Goal: Communication & Community: Connect with others

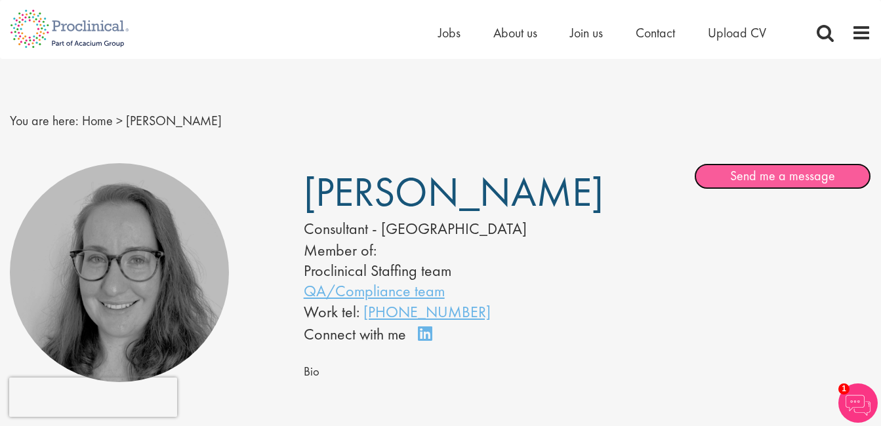
click at [758, 176] on link "Send me a message" at bounding box center [782, 176] width 177 height 26
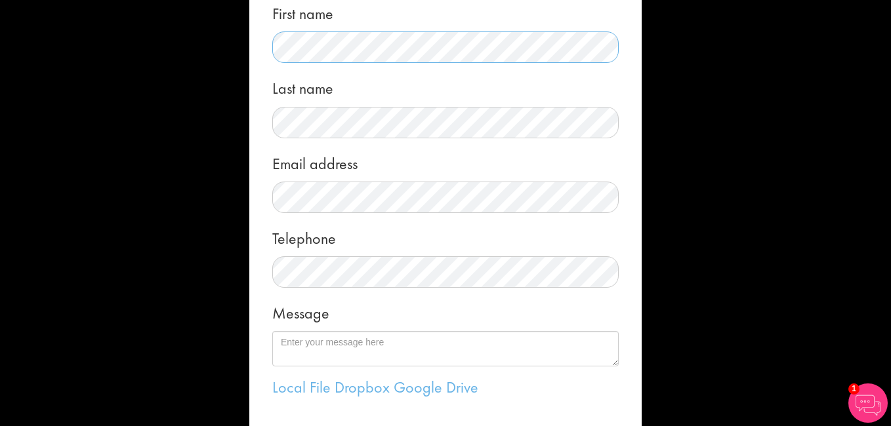
scroll to position [197, 0]
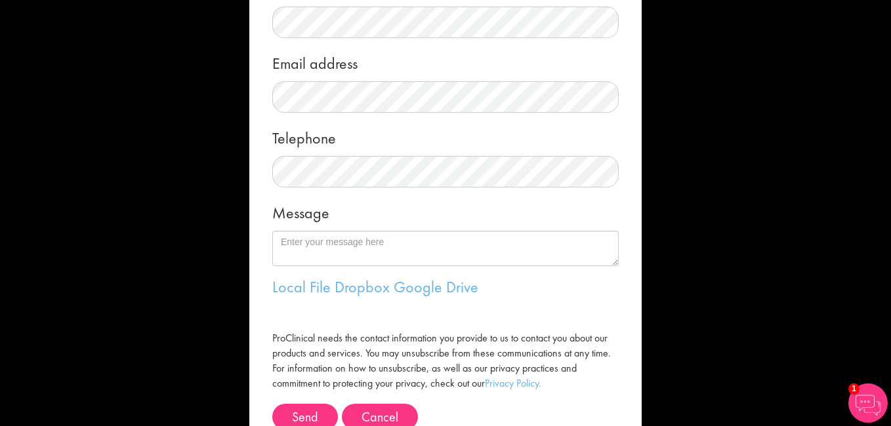
click at [308, 231] on div "Message" at bounding box center [445, 231] width 346 height 69
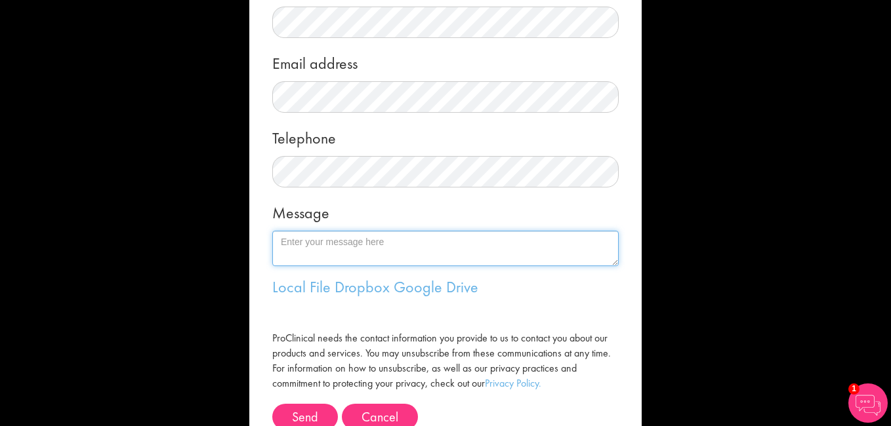
click at [314, 235] on textarea "Message" at bounding box center [445, 248] width 346 height 35
paste textarea "“Now this year, the “5th World Congress on Gynecology, Obstetrics & Women’s Hea…"
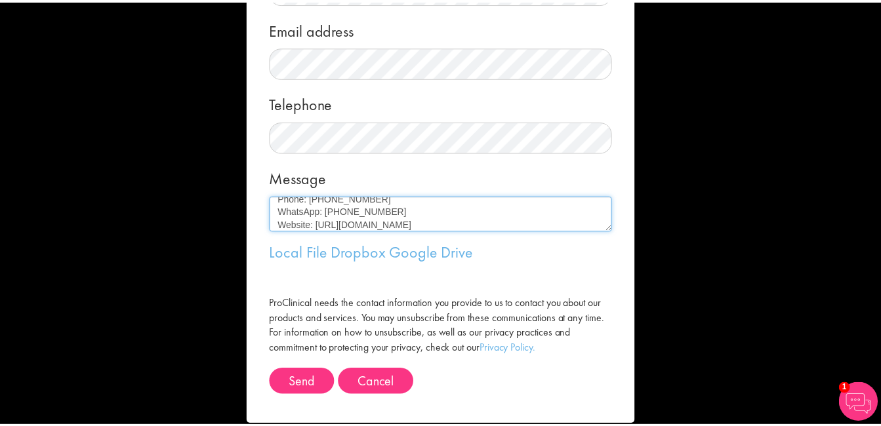
scroll to position [251, 0]
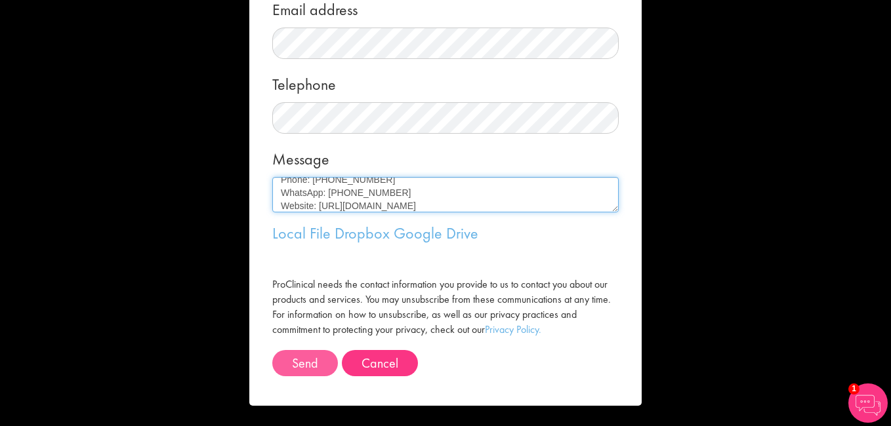
type textarea "“Now this year, the “5th World Congress on Gynecology, Obstetrics & Women’s Hea…"
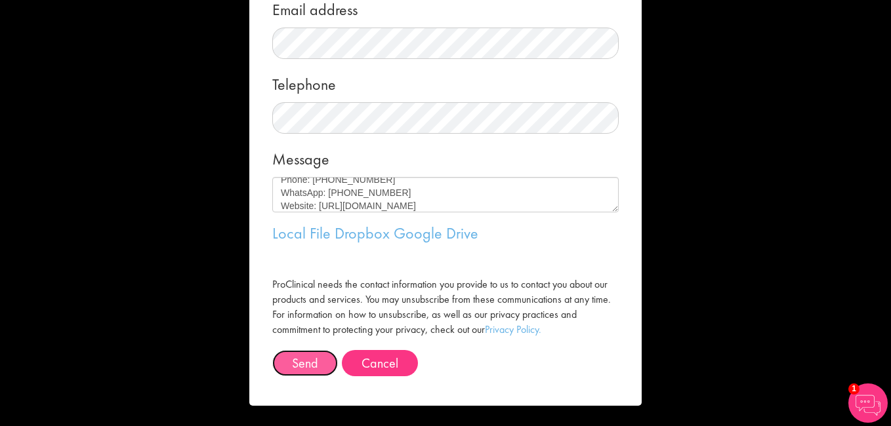
click at [315, 359] on button "Send" at bounding box center [305, 363] width 66 height 26
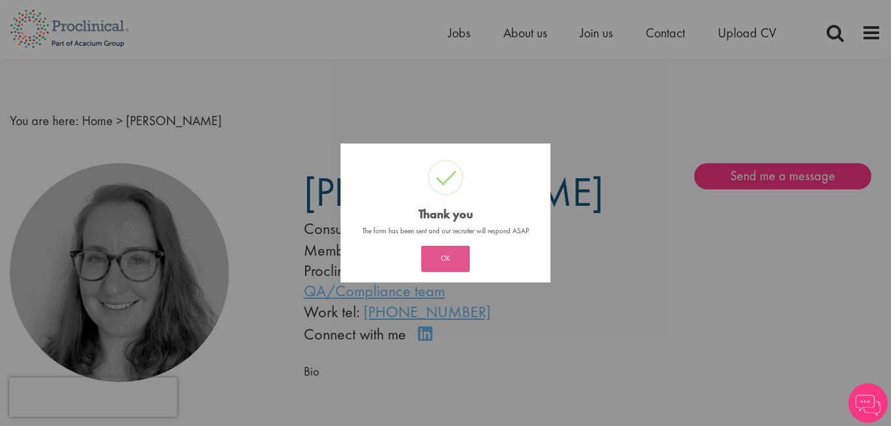
click at [449, 251] on button "OK" at bounding box center [445, 259] width 49 height 26
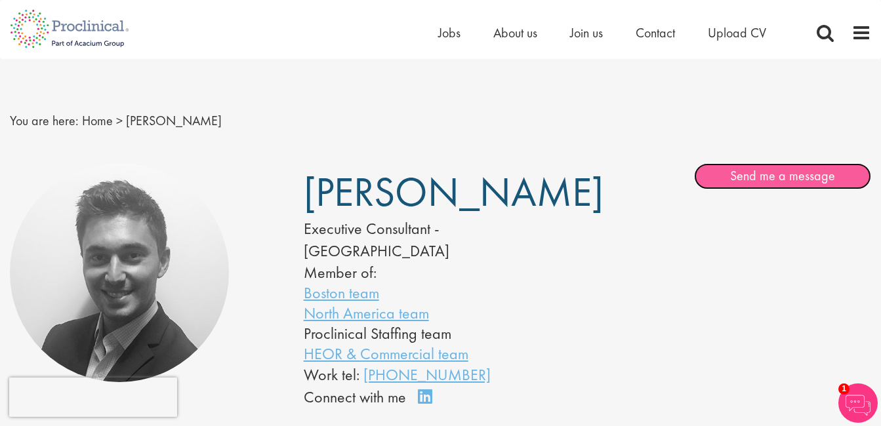
click at [744, 165] on link "Send me a message" at bounding box center [782, 176] width 177 height 26
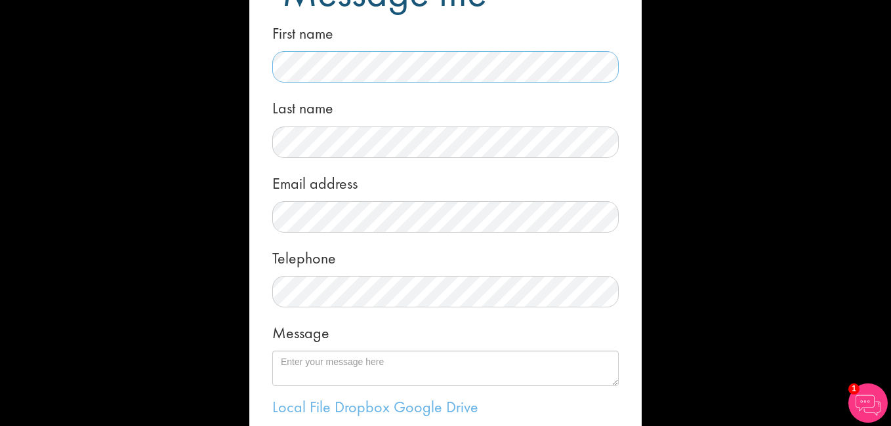
scroll to position [197, 0]
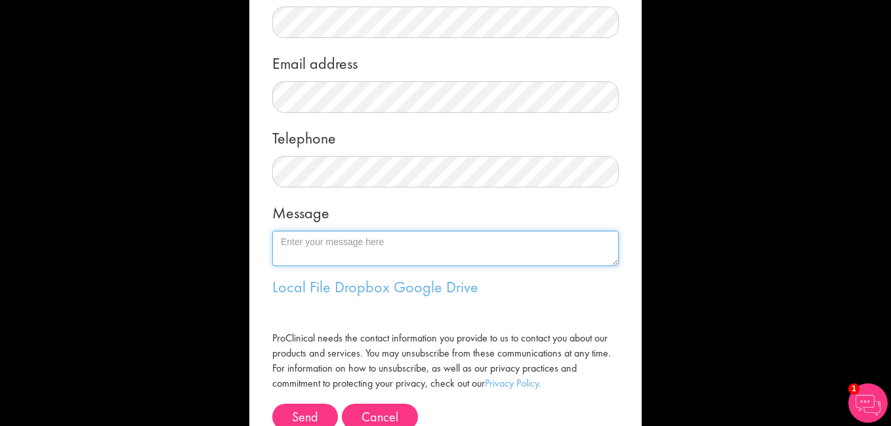
click at [338, 250] on textarea "Message" at bounding box center [445, 248] width 346 height 35
paste textarea "“Now this year, the “5th World Congress on Gynecology, Obstetrics & Women’s Hea…"
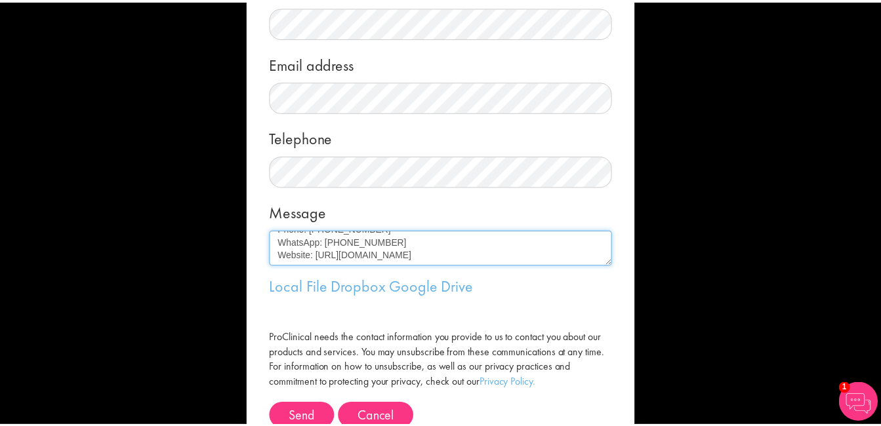
scroll to position [262, 0]
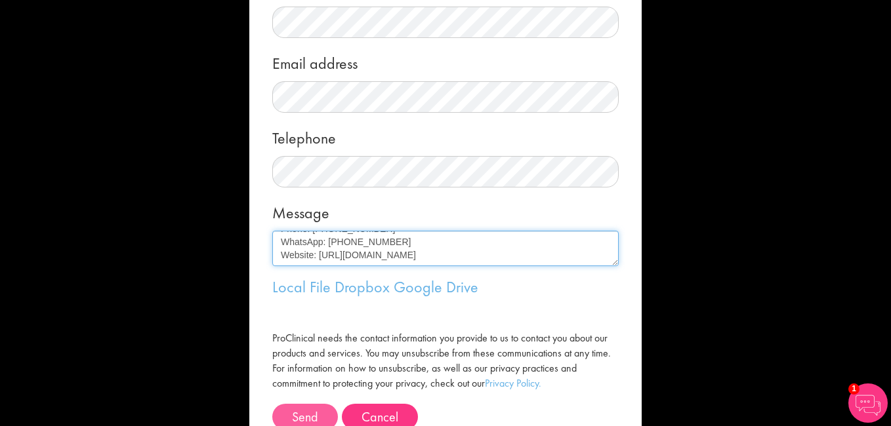
type textarea "“Now this year, the “5th World Congress on Gynecology, Obstetrics & Women’s Hea…"
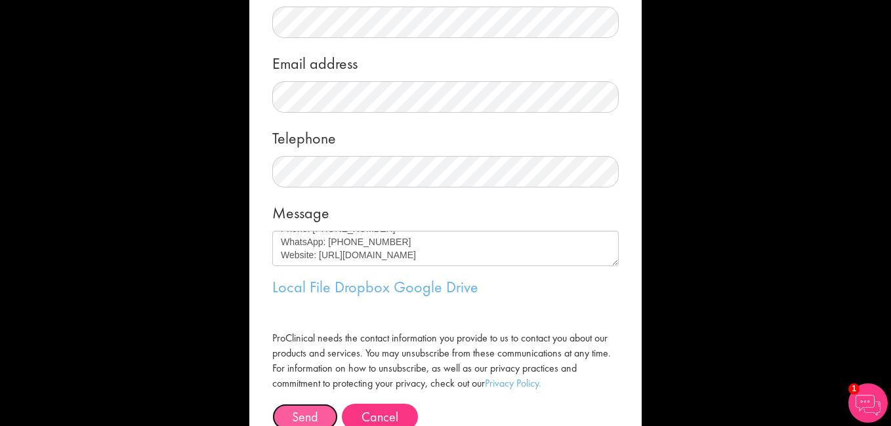
click at [307, 413] on button "Send" at bounding box center [305, 417] width 66 height 26
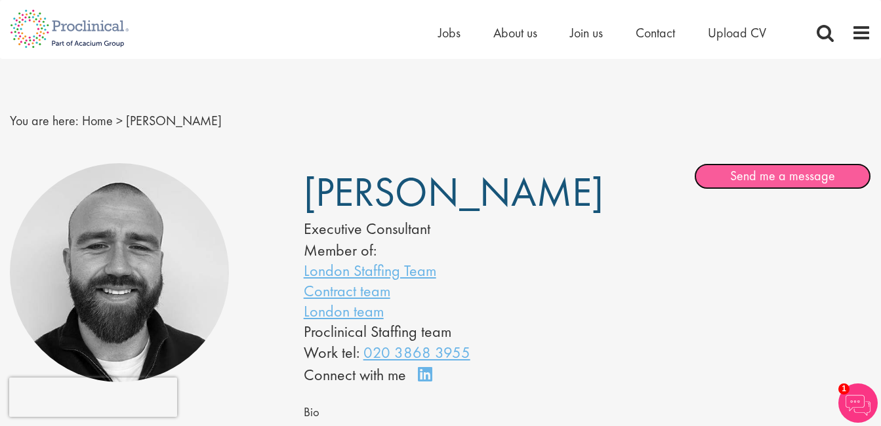
click at [762, 182] on link "Send me a message" at bounding box center [782, 176] width 177 height 26
click at [764, 173] on link "Send me a message" at bounding box center [782, 176] width 177 height 26
click at [775, 181] on link "Send me a message" at bounding box center [782, 176] width 177 height 26
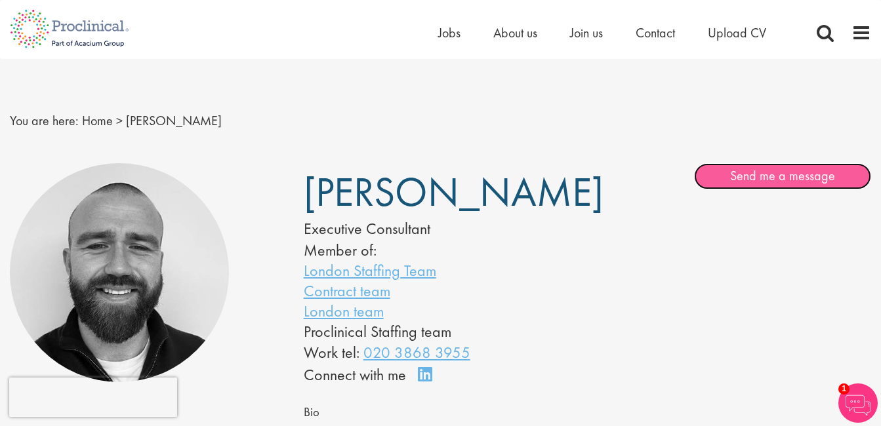
click at [775, 181] on link "Send me a message" at bounding box center [782, 176] width 177 height 26
click at [756, 181] on link "Send me a message" at bounding box center [782, 176] width 177 height 26
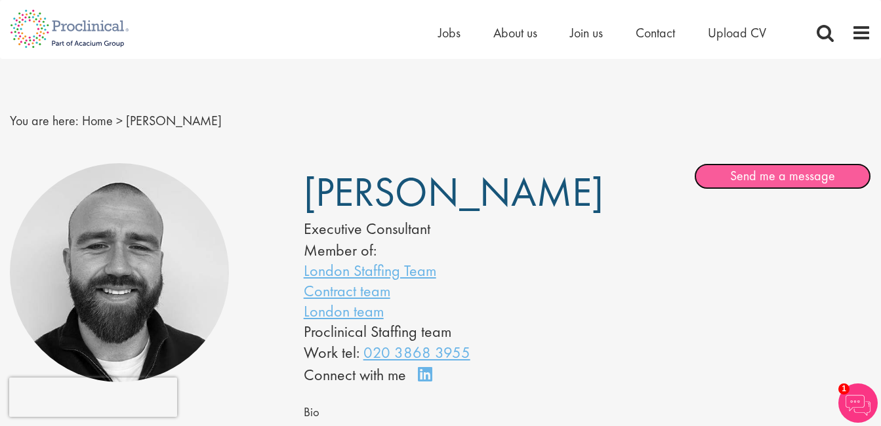
click at [756, 181] on link "Send me a message" at bounding box center [782, 176] width 177 height 26
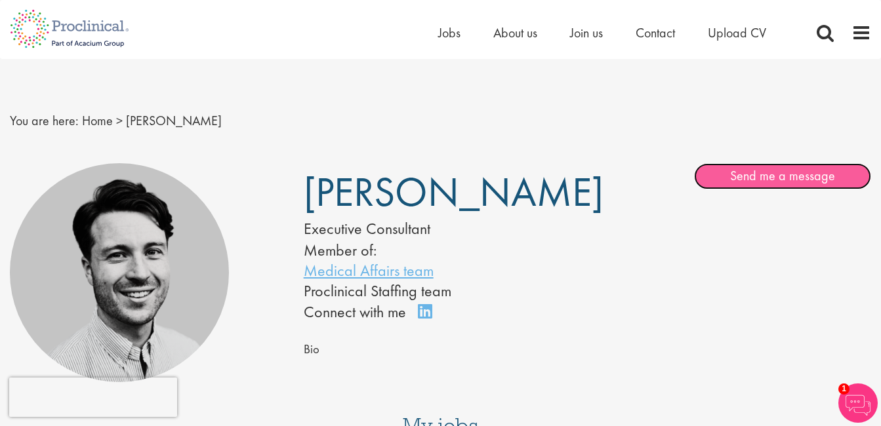
click at [772, 178] on link "Send me a message" at bounding box center [782, 176] width 177 height 26
click at [790, 172] on link "Send me a message" at bounding box center [782, 176] width 177 height 26
click at [736, 171] on link "Send me a message" at bounding box center [782, 176] width 177 height 26
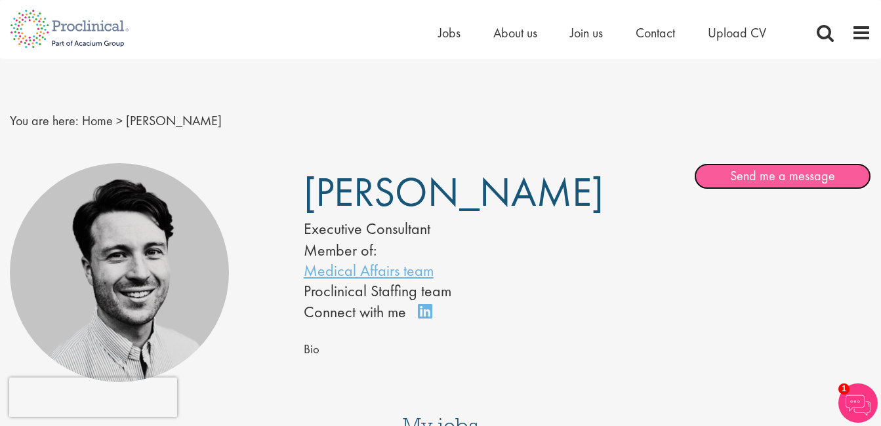
click at [736, 171] on link "Send me a message" at bounding box center [782, 176] width 177 height 26
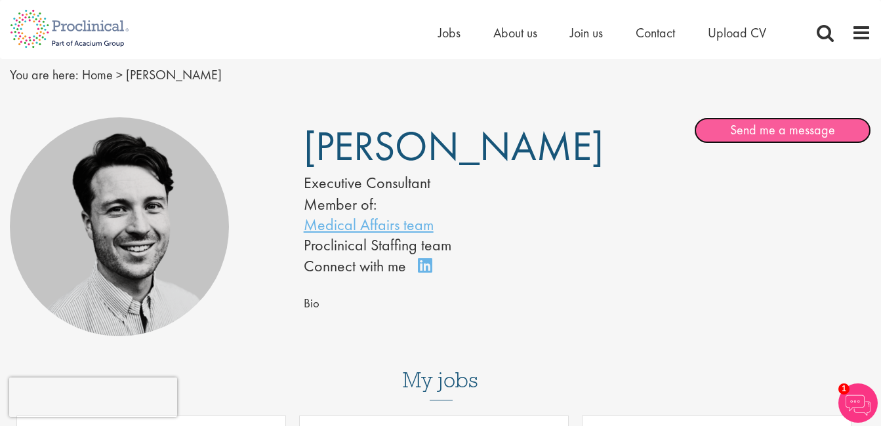
scroll to position [66, 0]
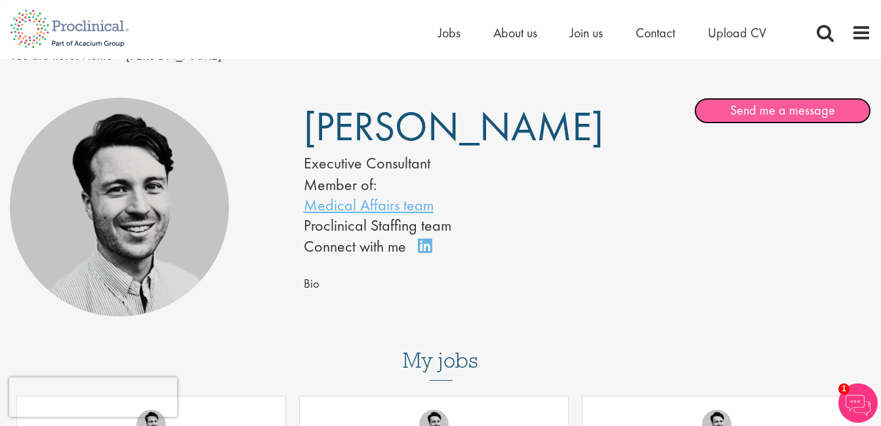
click at [756, 114] on link "Send me a message" at bounding box center [782, 111] width 177 height 26
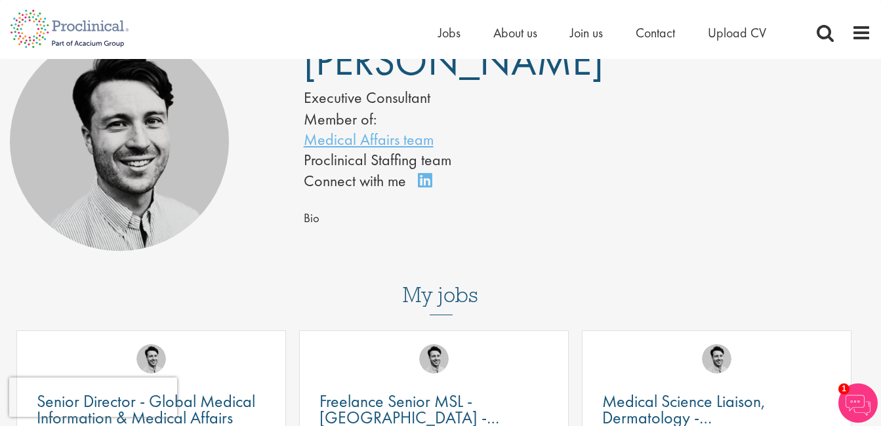
scroll to position [0, 0]
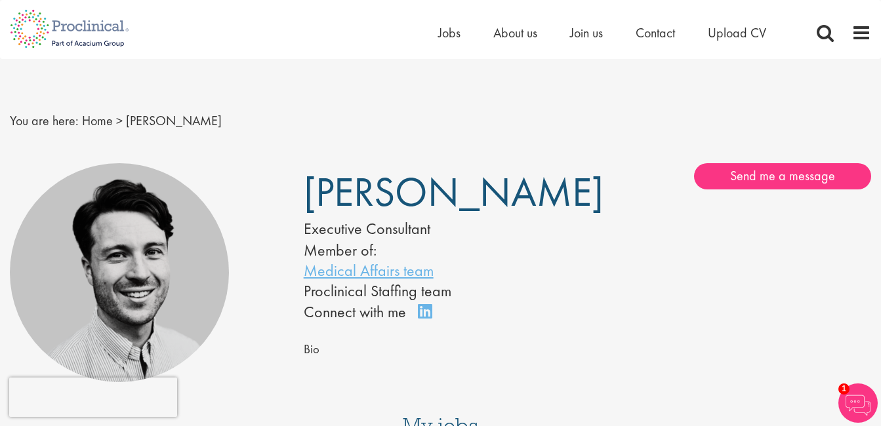
click at [770, 158] on div "Thomas Pinnock Executive Consultant Member of: Medical Affairs team Proclinical…" at bounding box center [440, 273] width 881 height 232
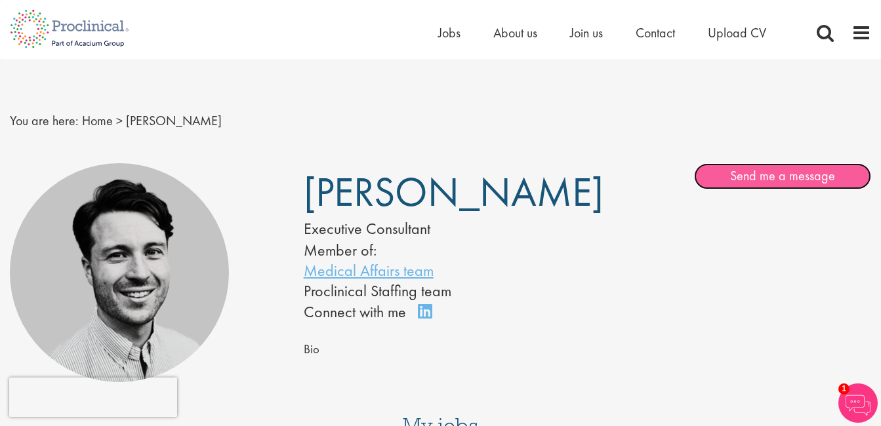
click at [771, 168] on link "Send me a message" at bounding box center [782, 176] width 177 height 26
click at [777, 171] on link "Send me a message" at bounding box center [782, 176] width 177 height 26
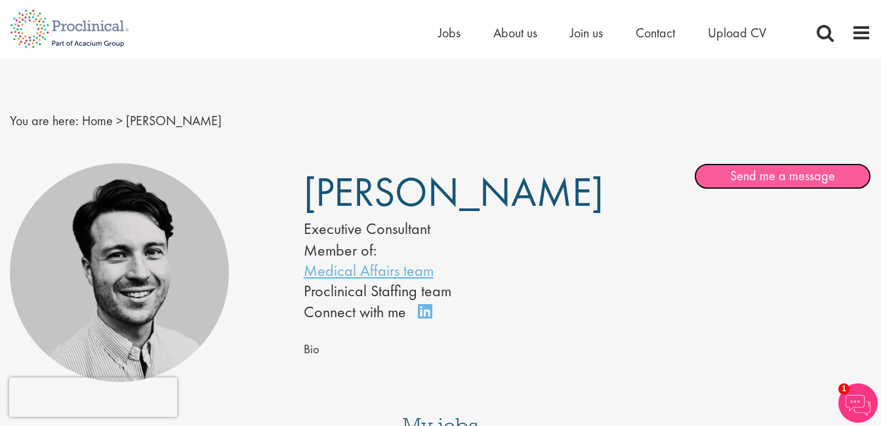
click at [777, 171] on link "Send me a message" at bounding box center [782, 176] width 177 height 26
click at [788, 180] on link "Send me a message" at bounding box center [782, 176] width 177 height 26
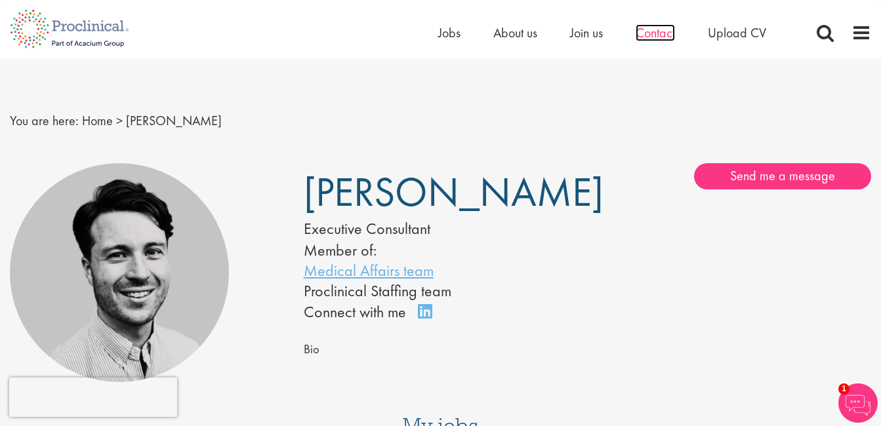
click at [650, 30] on span "Contact" at bounding box center [655, 32] width 39 height 17
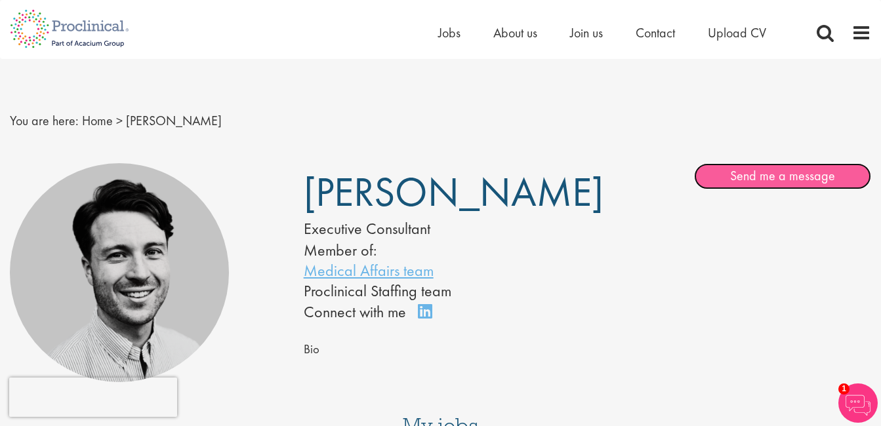
click at [758, 172] on link "Send me a message" at bounding box center [782, 176] width 177 height 26
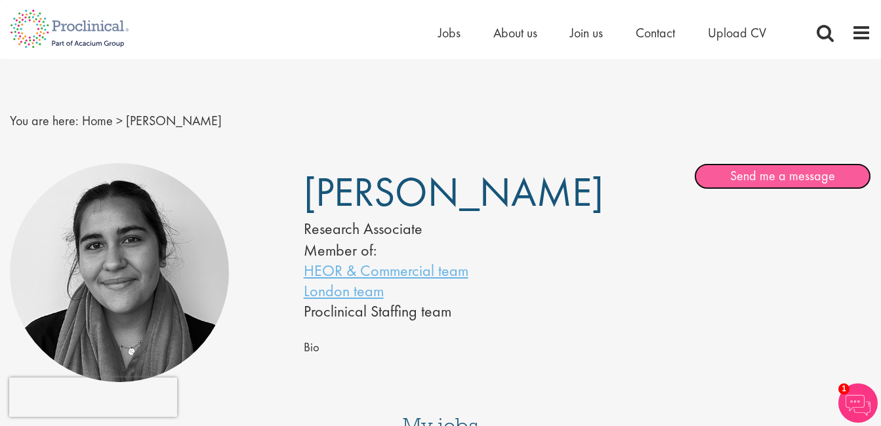
click at [752, 184] on link "Send me a message" at bounding box center [782, 176] width 177 height 26
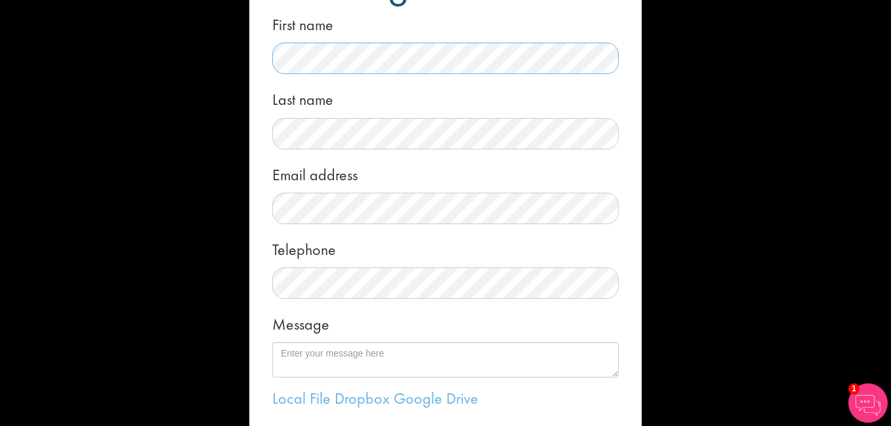
scroll to position [251, 0]
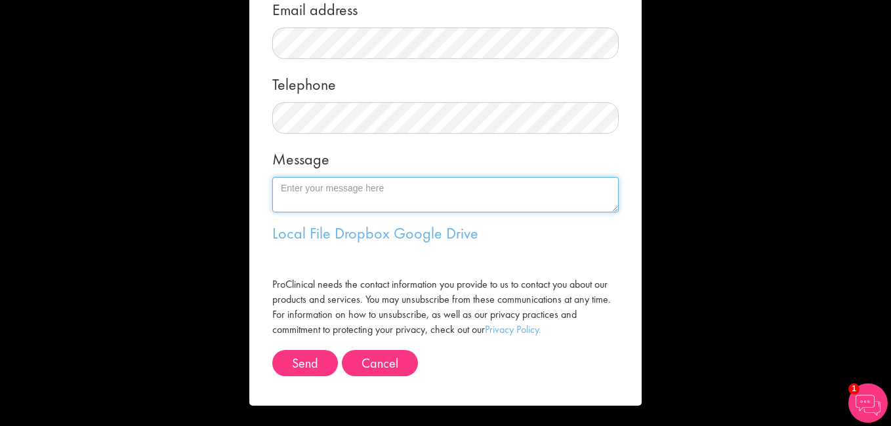
click at [322, 200] on textarea "Message" at bounding box center [445, 194] width 346 height 35
paste textarea "“Now this year, the “5th World Congress on Gynecology, Obstetrics & Women’s Hea…"
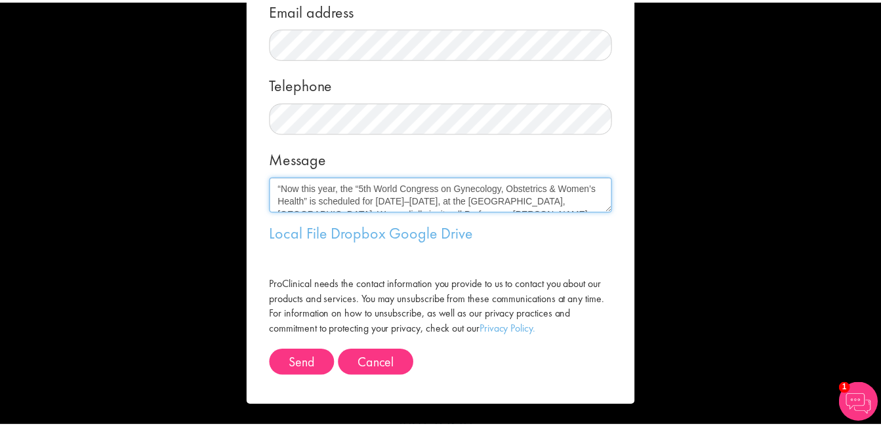
scroll to position [258, 0]
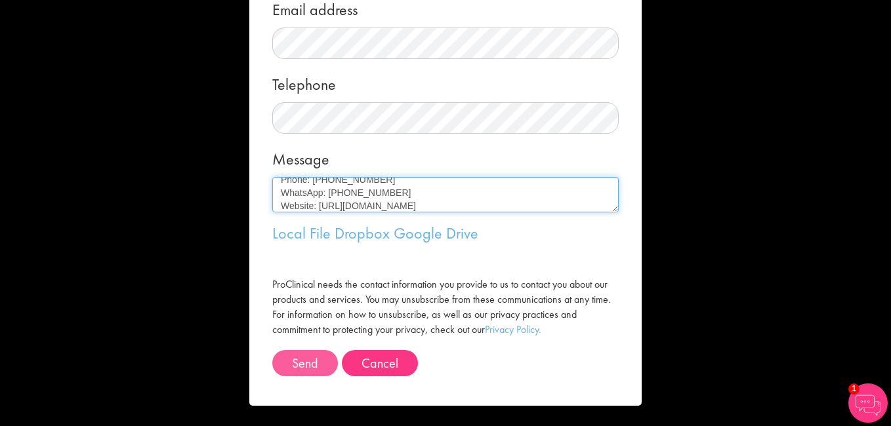
type textarea "“Now this year, the “5th World Congress on Gynecology, Obstetrics & Women’s Hea…"
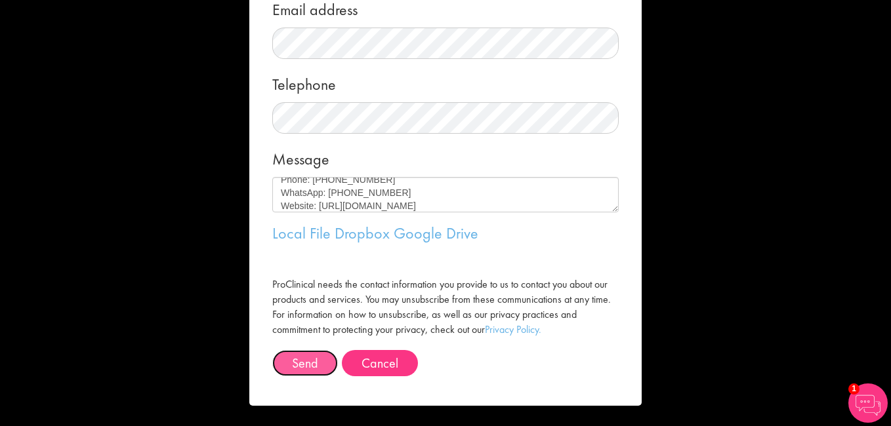
click at [298, 365] on button "Send" at bounding box center [305, 363] width 66 height 26
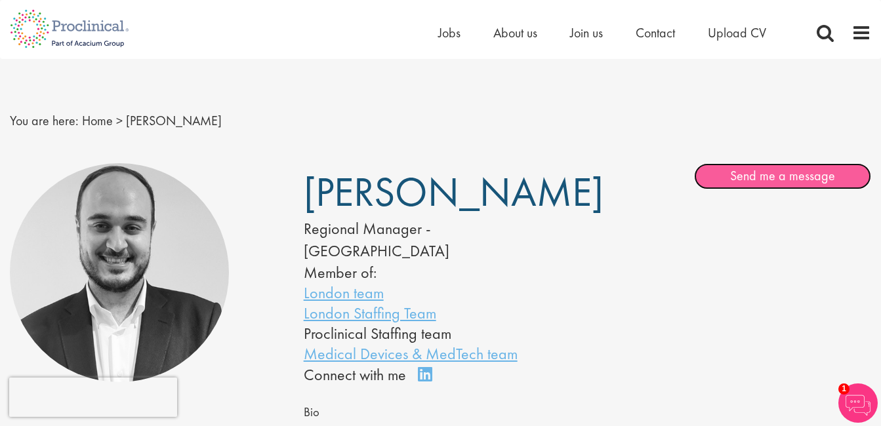
click at [756, 178] on link "Send me a message" at bounding box center [782, 176] width 177 height 26
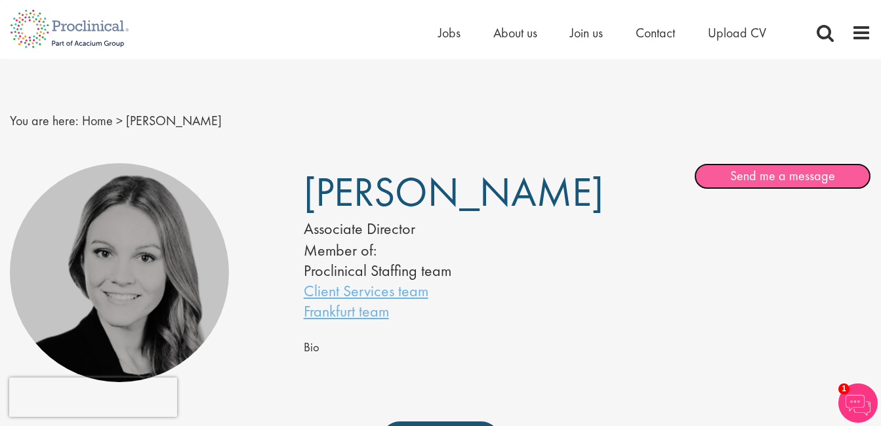
drag, startPoint x: 0, startPoint y: 0, endPoint x: 771, endPoint y: 181, distance: 792.3
click at [771, 181] on link "Send me a message" at bounding box center [782, 176] width 177 height 26
click at [726, 184] on link "Send me a message" at bounding box center [782, 176] width 177 height 26
click at [749, 181] on link "Send me a message" at bounding box center [782, 176] width 177 height 26
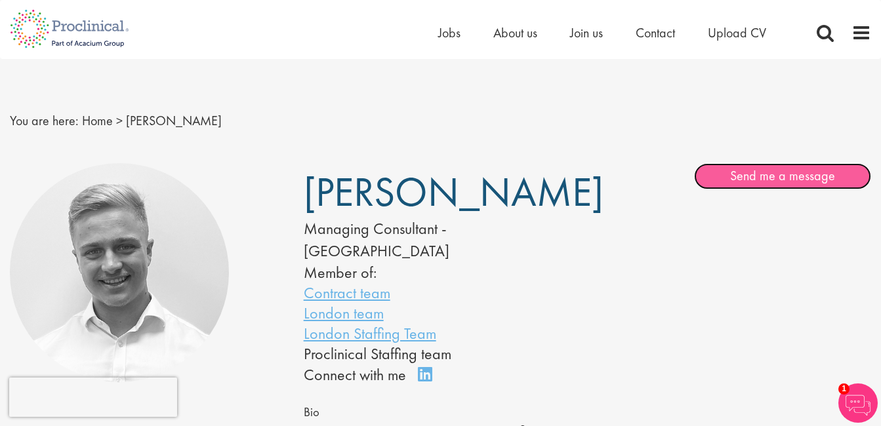
click at [740, 179] on link "Send me a message" at bounding box center [782, 176] width 177 height 26
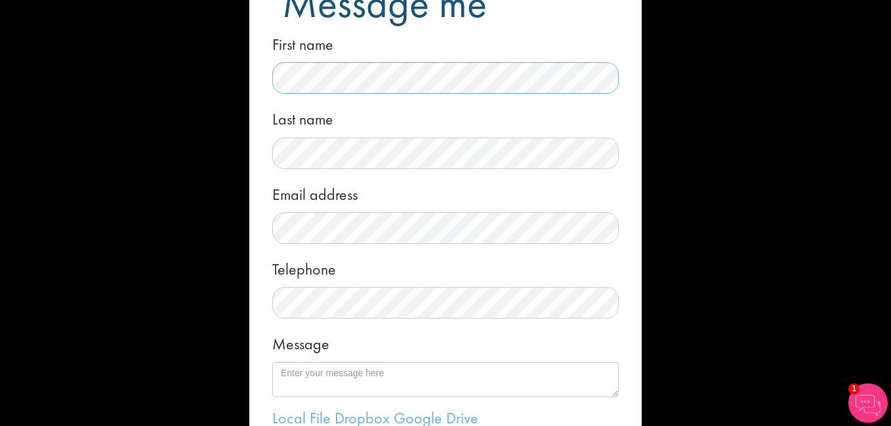
scroll to position [197, 0]
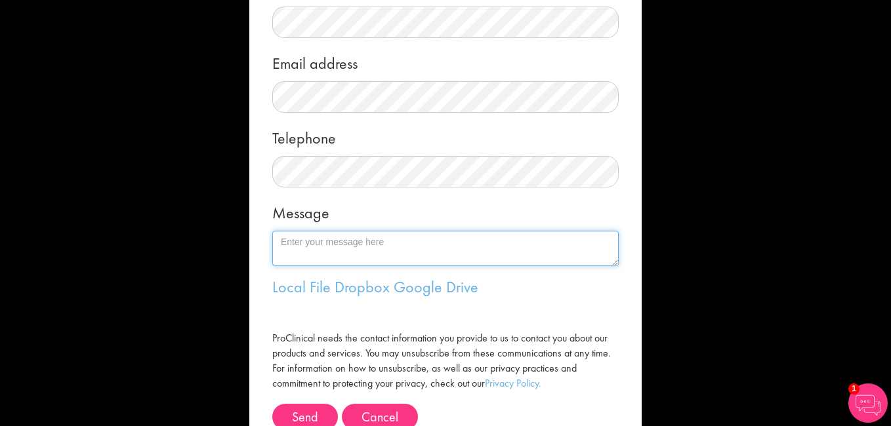
click at [359, 245] on textarea "Message" at bounding box center [445, 248] width 346 height 35
paste textarea "“Now this year, the “5th World Congress on Gynecology, Obstetrics & Women’s Hea…"
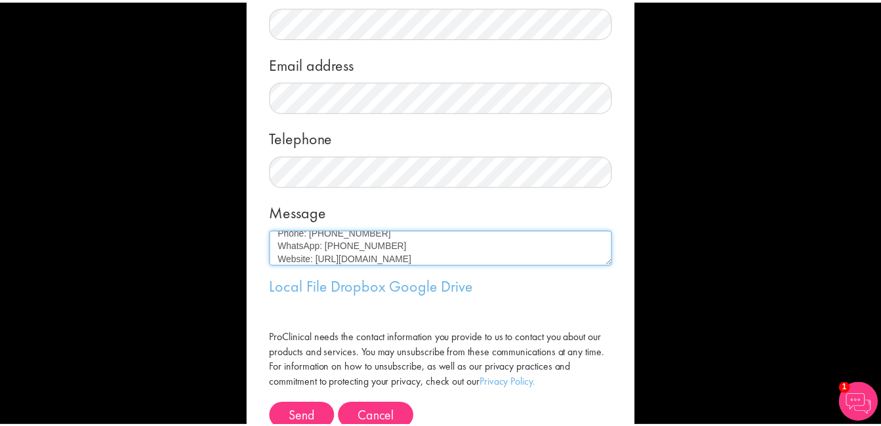
scroll to position [251, 0]
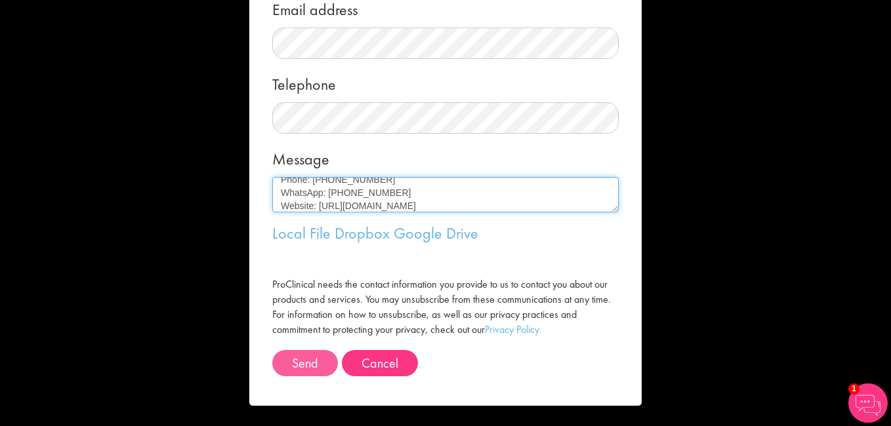
type textarea "“Now this year, the “5th World Congress on Gynecology, Obstetrics & Women’s Hea…"
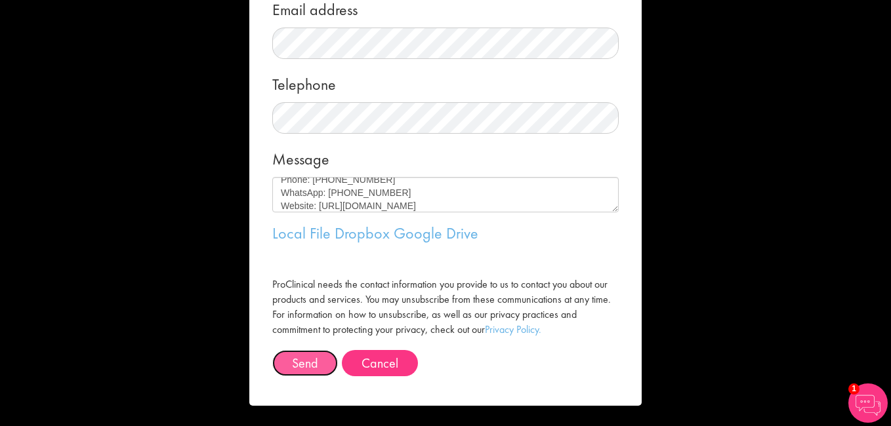
click at [297, 360] on button "Send" at bounding box center [305, 363] width 66 height 26
click at [298, 355] on button "Send" at bounding box center [305, 363] width 66 height 26
click at [308, 364] on button "Send" at bounding box center [305, 363] width 66 height 26
click at [299, 358] on button "Send" at bounding box center [305, 363] width 66 height 26
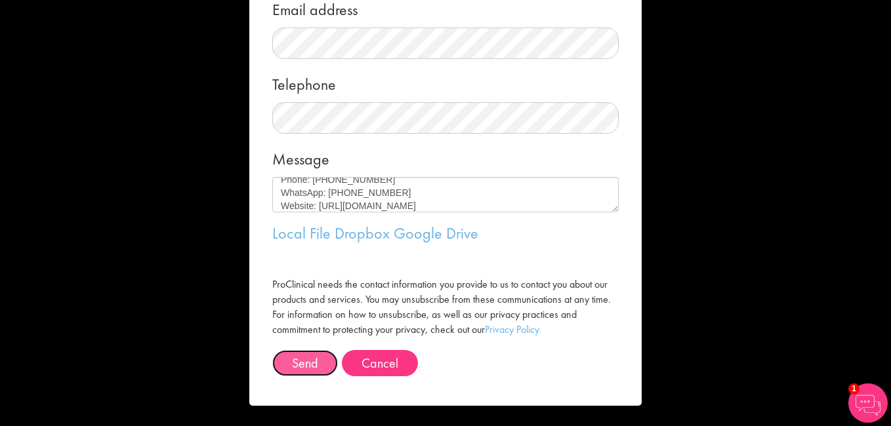
click at [299, 358] on button "Send" at bounding box center [305, 363] width 66 height 26
click at [298, 357] on button "Send" at bounding box center [305, 363] width 66 height 26
click at [371, 369] on button "Cancel" at bounding box center [380, 363] width 76 height 26
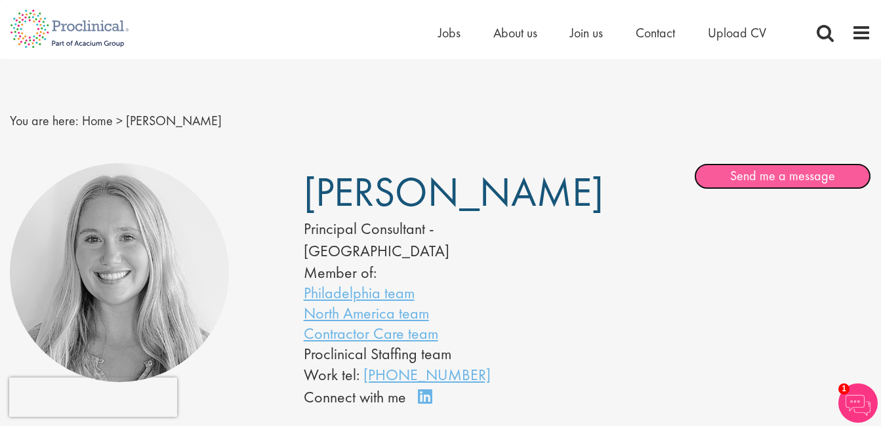
click at [737, 175] on link "Send me a message" at bounding box center [782, 176] width 177 height 26
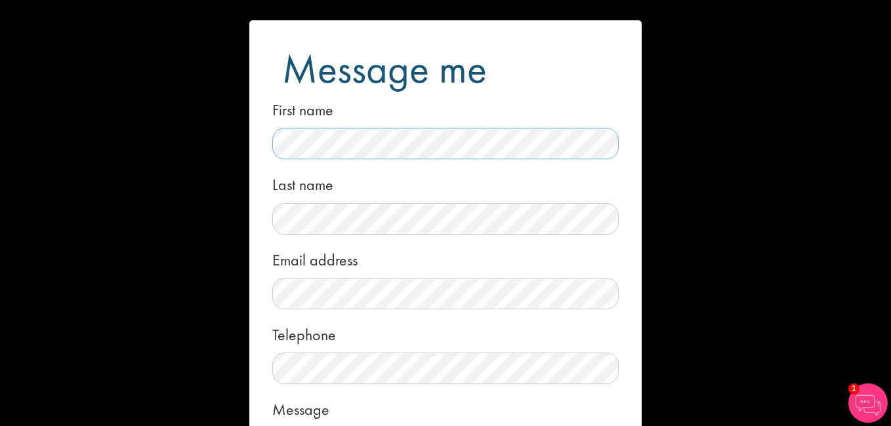
scroll to position [251, 0]
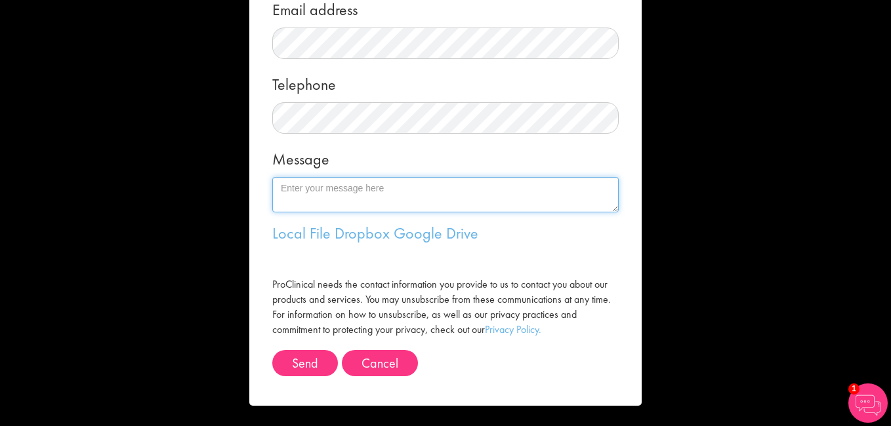
click at [293, 209] on textarea "Message" at bounding box center [445, 194] width 346 height 35
paste textarea "“Now this year, the “5th World Congress on Gynecology, Obstetrics & Women’s Hea…"
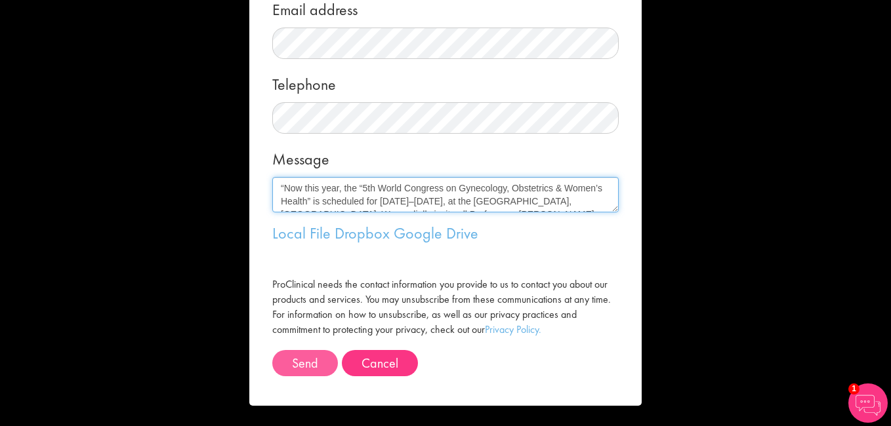
scroll to position [258, 0]
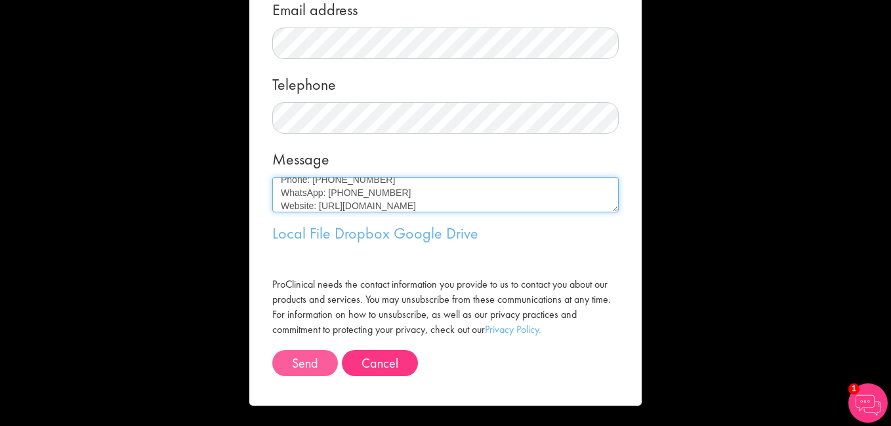
type textarea "“Now this year, the “5th World Congress on Gynecology, Obstetrics & Women’s Hea…"
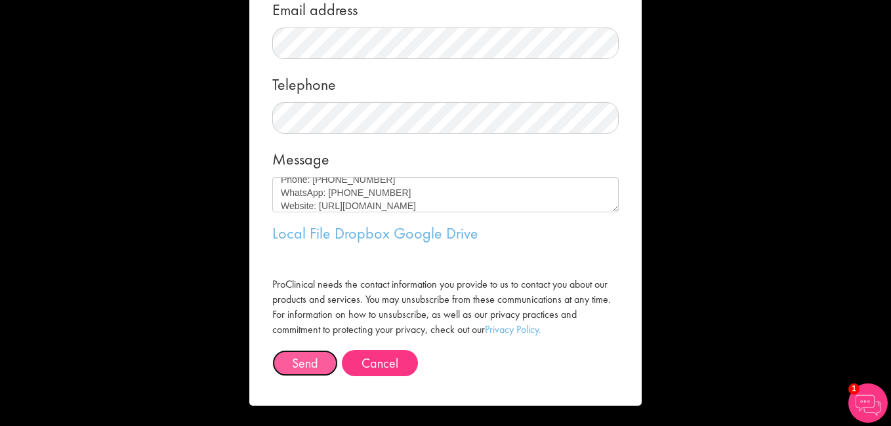
click at [284, 354] on button "Send" at bounding box center [305, 363] width 66 height 26
click at [300, 362] on button "Send" at bounding box center [305, 363] width 66 height 26
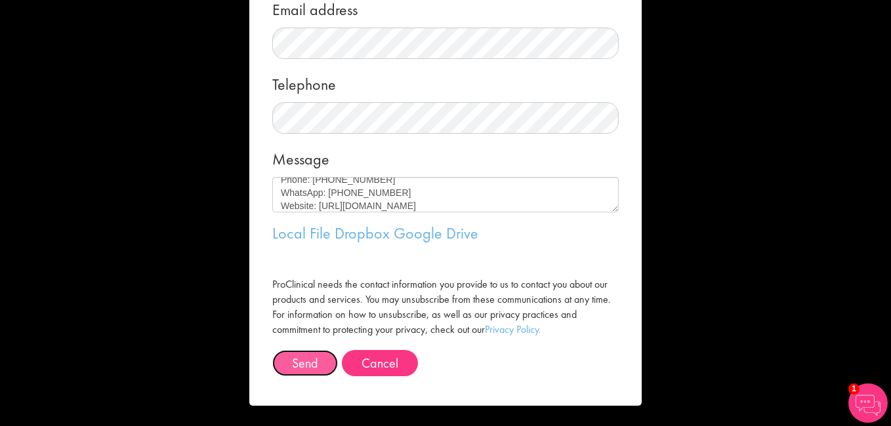
click at [300, 362] on button "Send" at bounding box center [305, 363] width 66 height 26
drag, startPoint x: 300, startPoint y: 362, endPoint x: 316, endPoint y: 344, distance: 24.2
click at [300, 362] on button "Send" at bounding box center [305, 363] width 66 height 26
